Goal: Check status

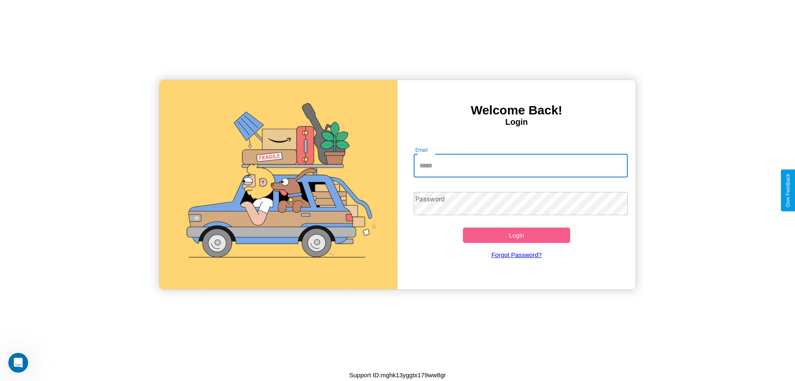
click at [521, 165] on input "Email" at bounding box center [521, 165] width 215 height 23
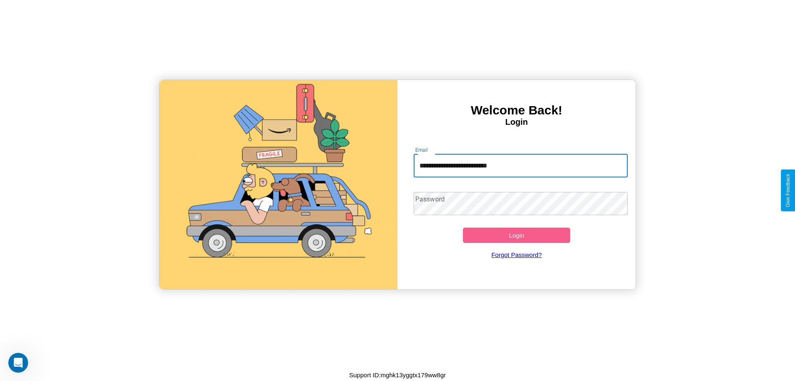
type input "**********"
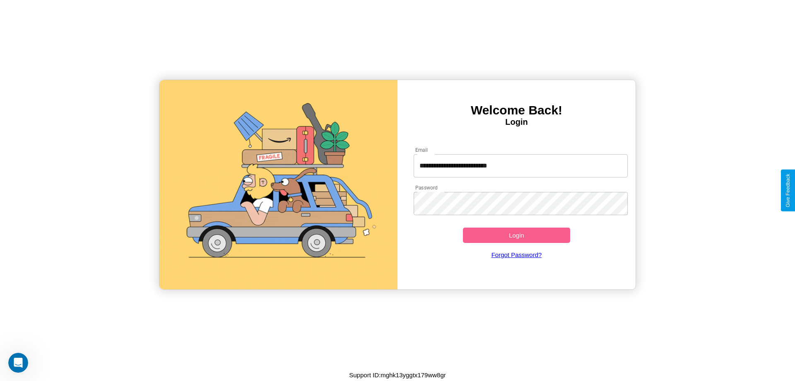
click at [517, 235] on button "Login" at bounding box center [516, 234] width 107 height 15
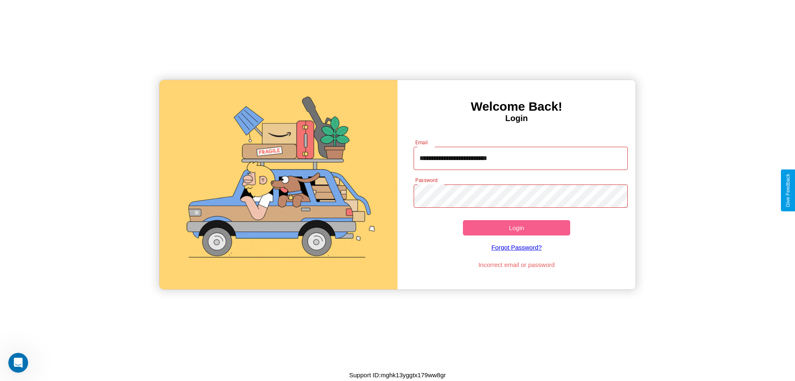
click at [517, 227] on button "Login" at bounding box center [516, 227] width 107 height 15
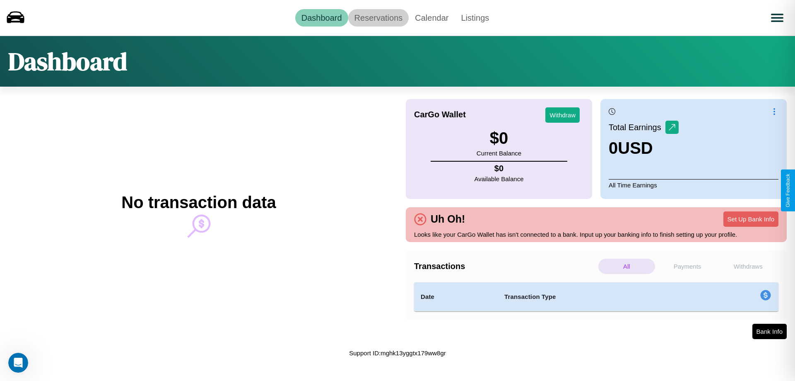
click at [378, 17] on link "Reservations" at bounding box center [378, 17] width 61 height 17
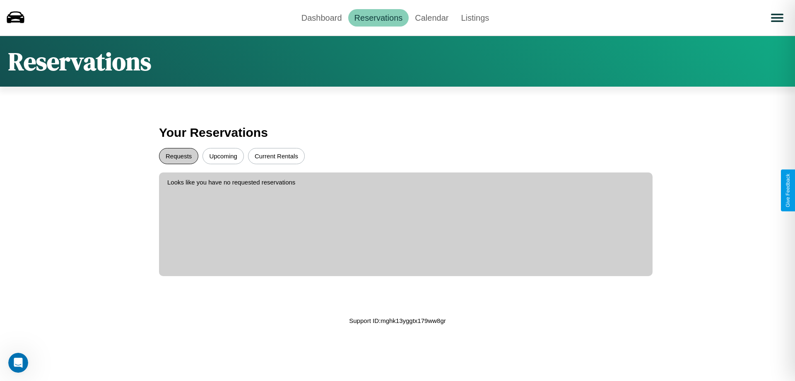
click at [179, 156] on button "Requests" at bounding box center [178, 156] width 39 height 16
click at [223, 156] on button "Upcoming" at bounding box center [223, 156] width 41 height 16
click at [322, 17] on link "Dashboard" at bounding box center [321, 17] width 53 height 17
